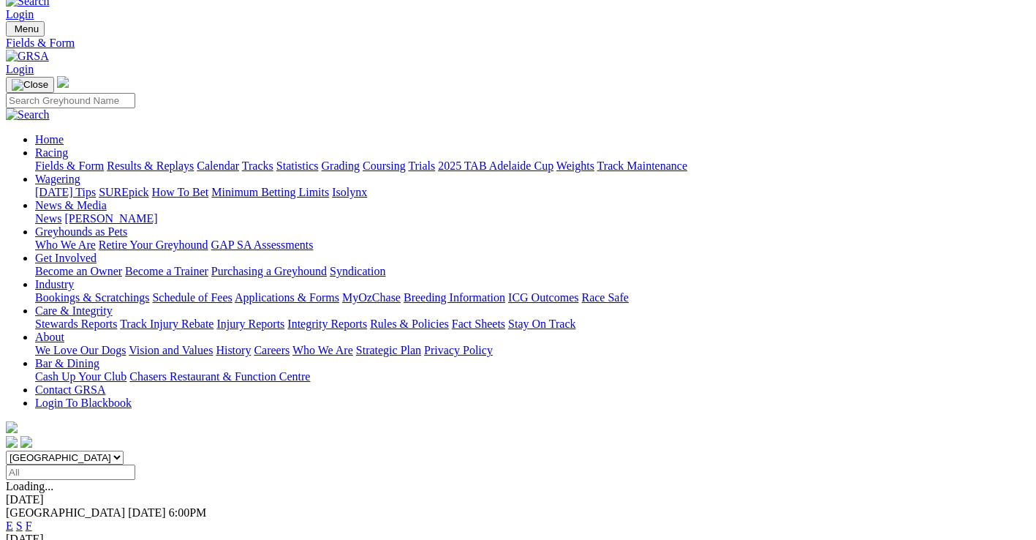
scroll to position [73, 0]
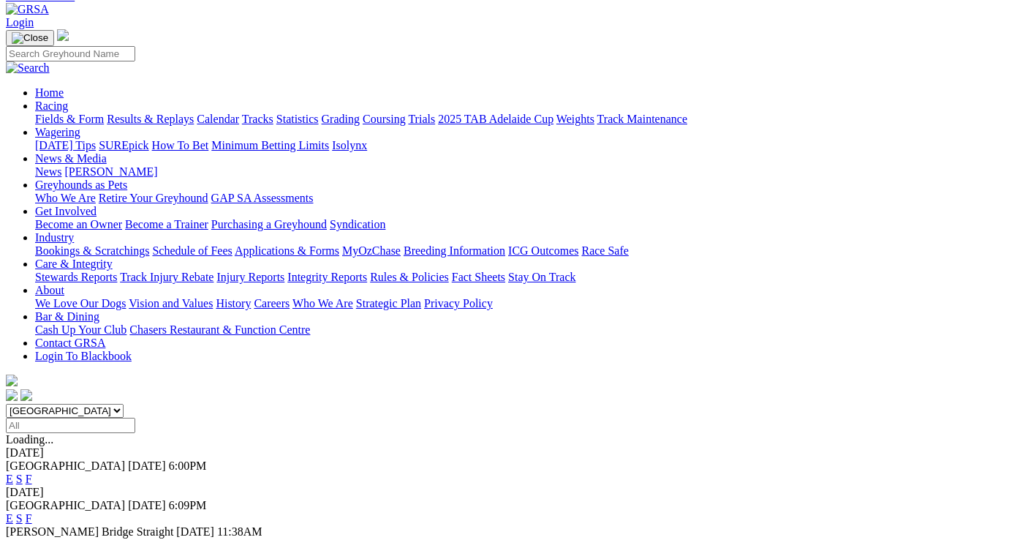
click at [32, 472] on link "F" at bounding box center [29, 478] width 7 height 12
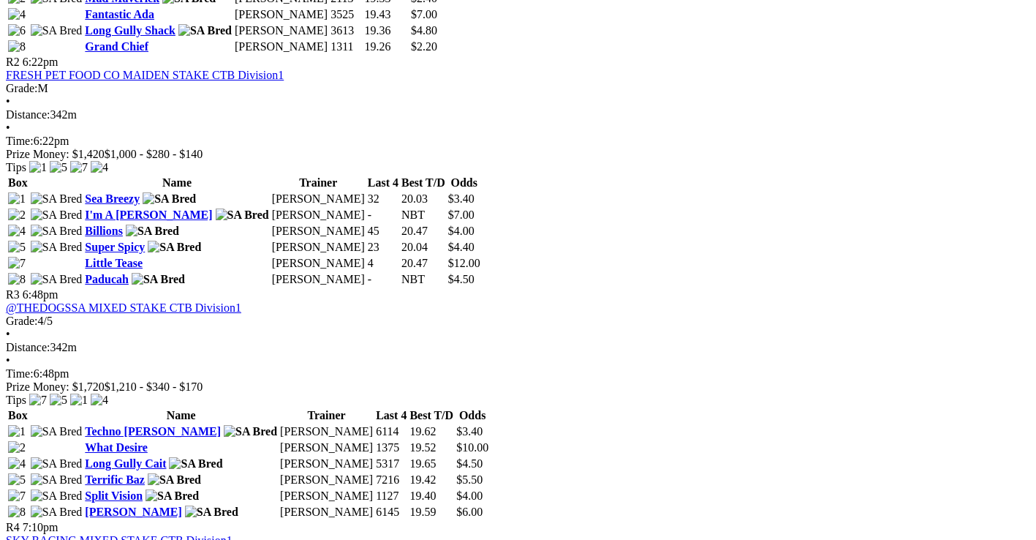
scroll to position [951, 0]
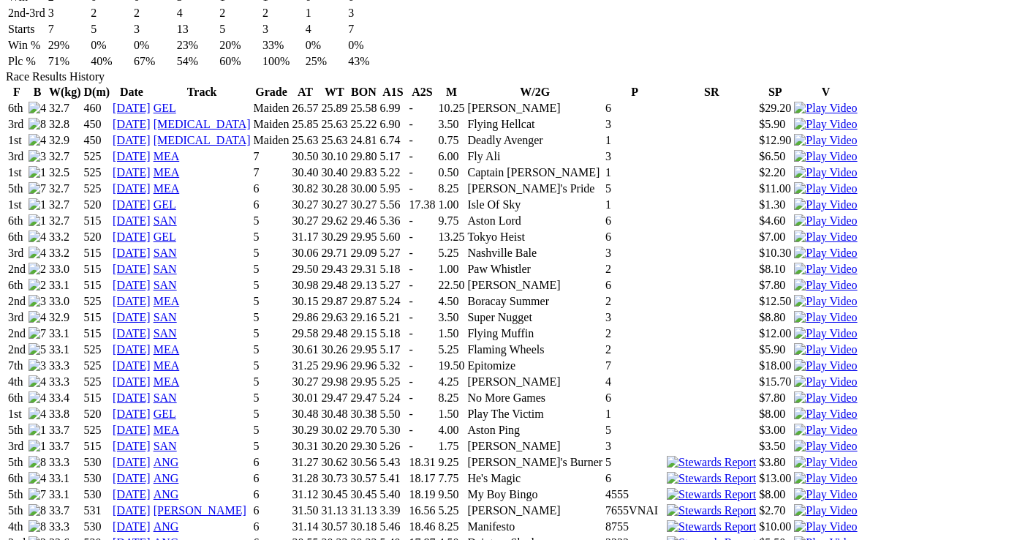
scroll to position [1243, 0]
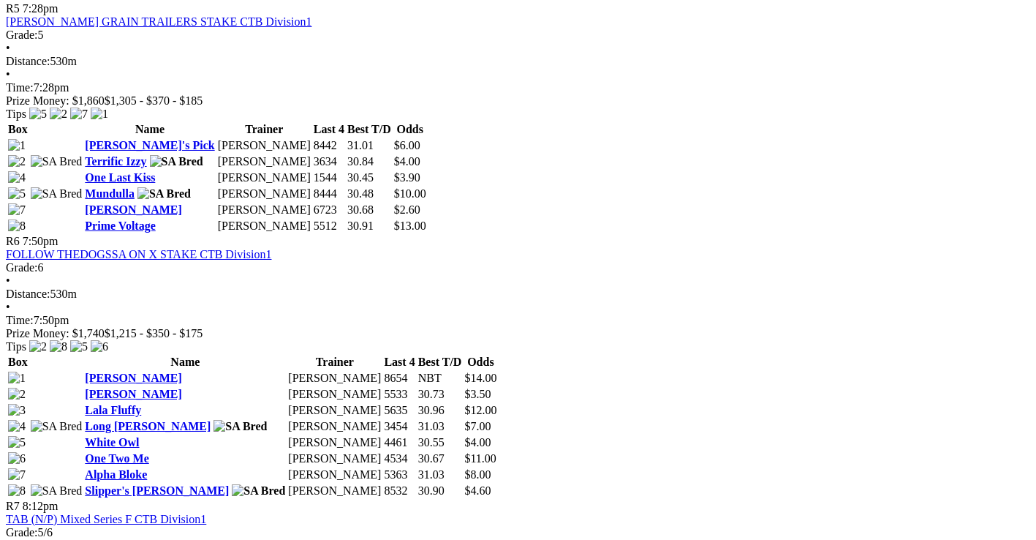
scroll to position [1682, 0]
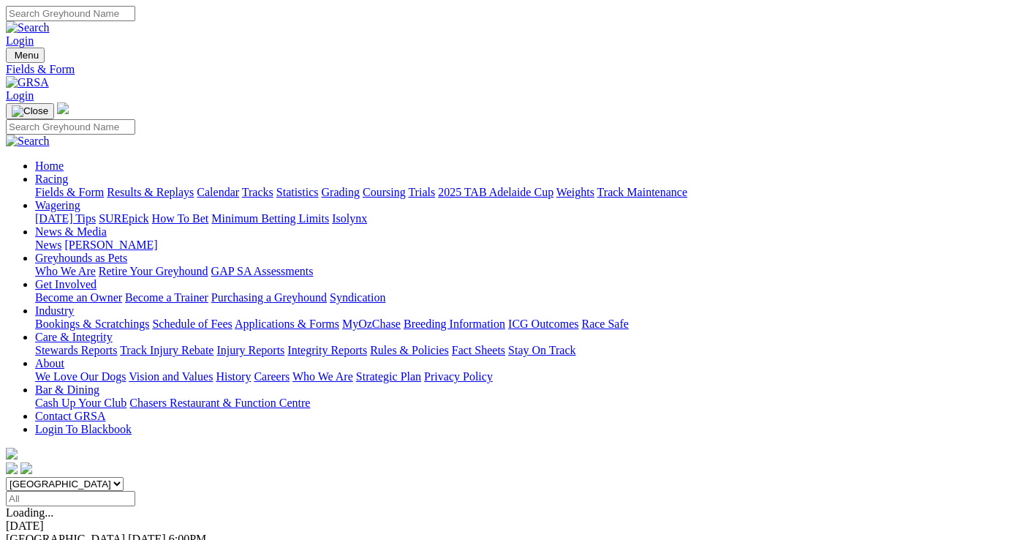
scroll to position [35, 0]
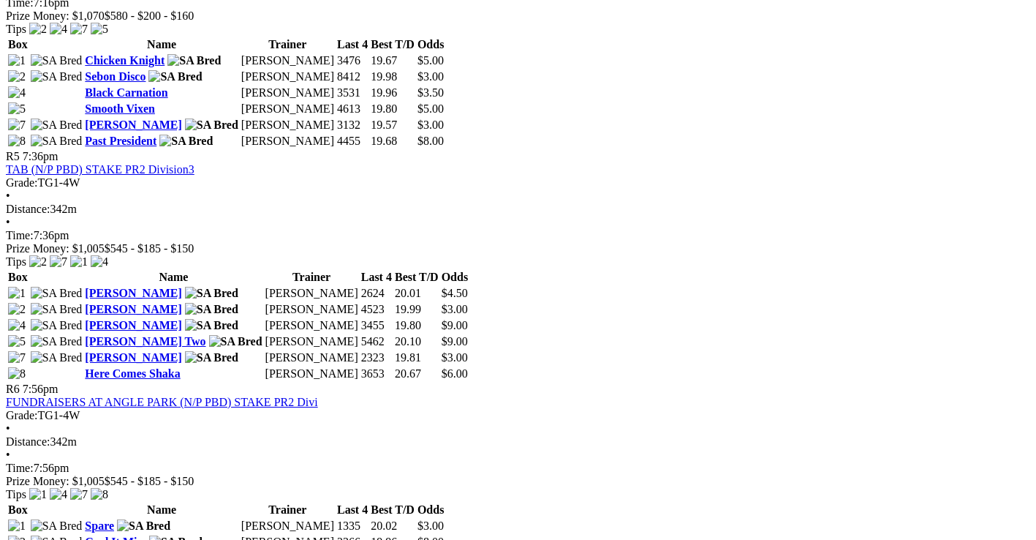
scroll to position [1536, 0]
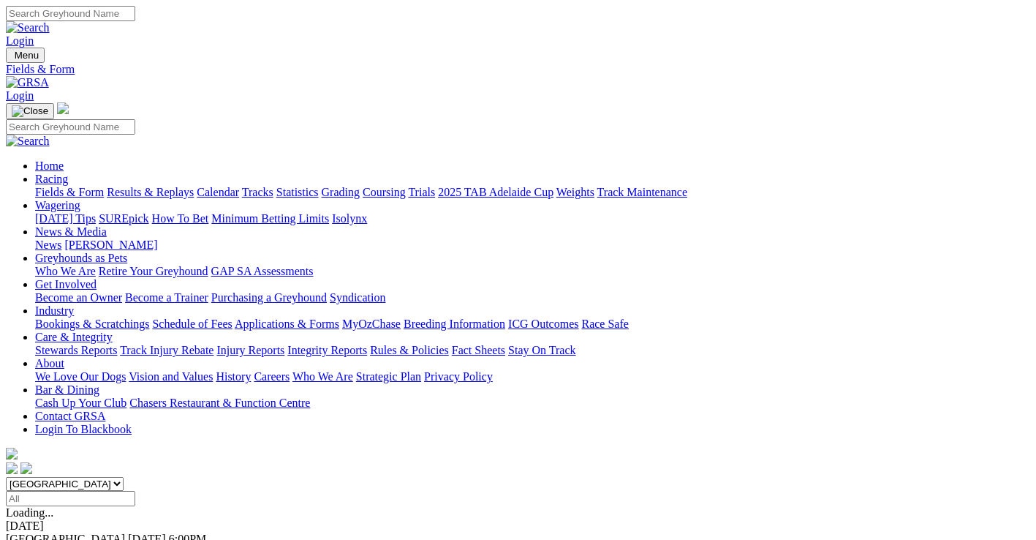
scroll to position [35, 0]
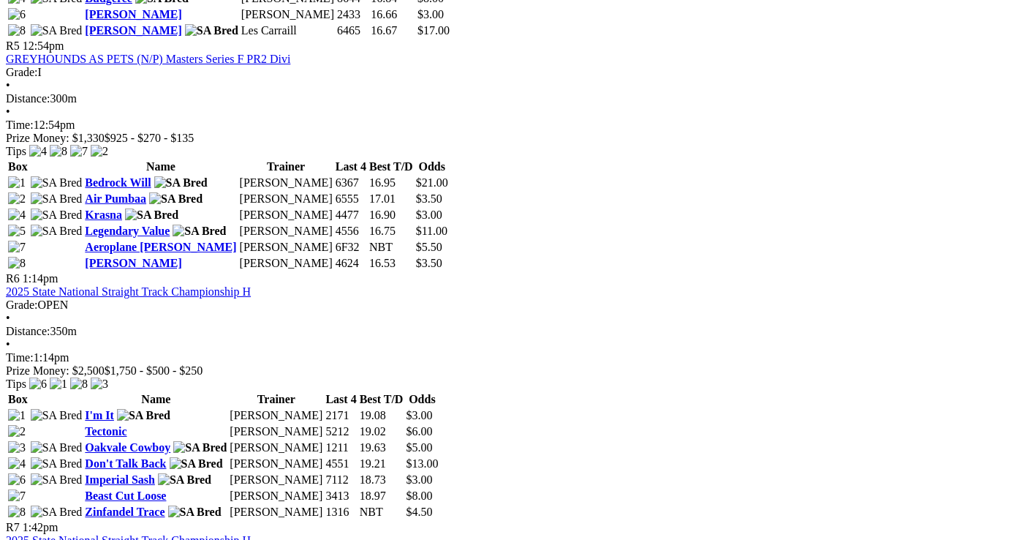
scroll to position [1609, 0]
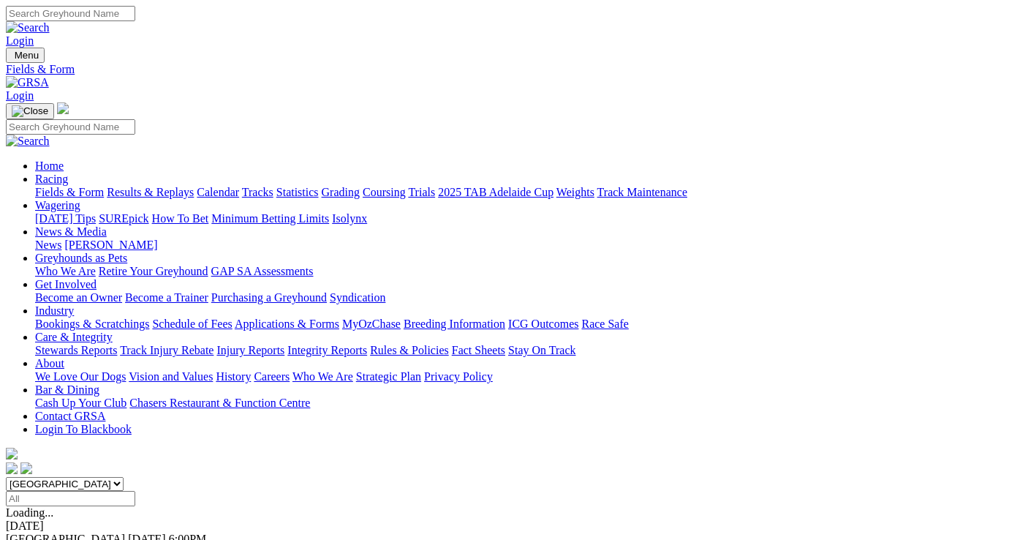
scroll to position [35, 0]
